Goal: Transaction & Acquisition: Subscribe to service/newsletter

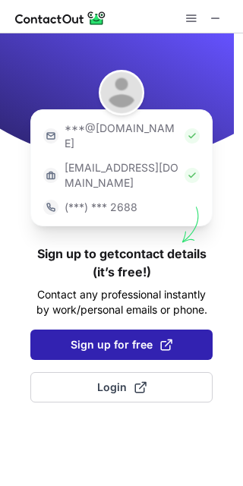
click at [103, 337] on span "Sign up for free" at bounding box center [122, 344] width 102 height 15
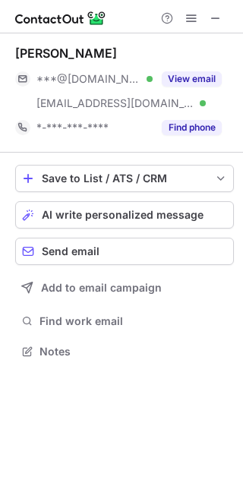
scroll to position [341, 243]
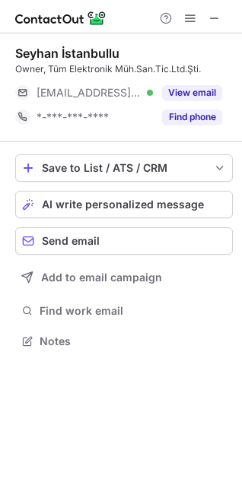
scroll to position [330, 242]
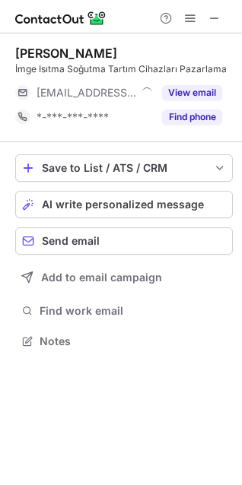
scroll to position [330, 242]
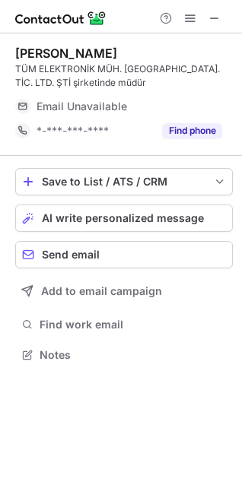
scroll to position [344, 242]
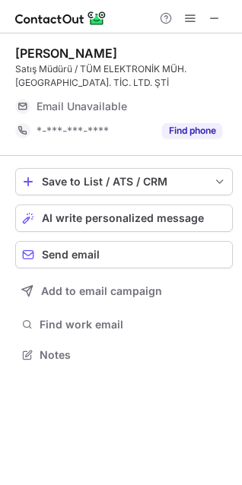
scroll to position [344, 242]
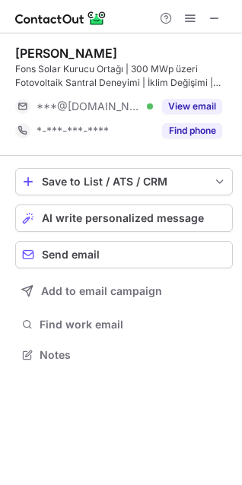
scroll to position [344, 242]
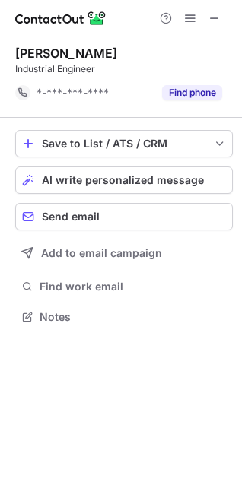
scroll to position [295, 242]
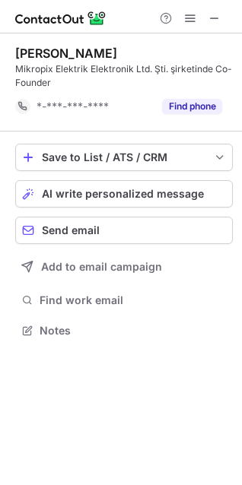
scroll to position [320, 242]
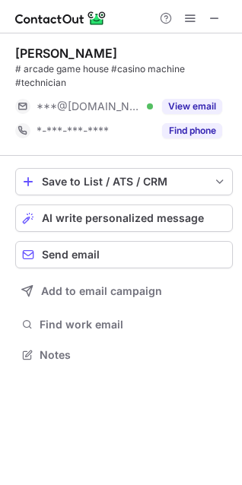
scroll to position [344, 242]
